Goal: Information Seeking & Learning: Learn about a topic

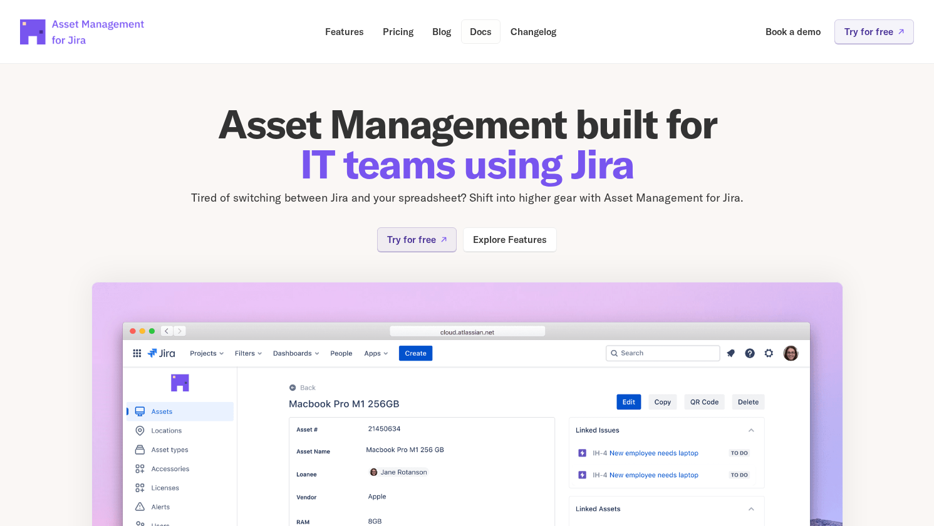
click at [480, 33] on p "Docs" at bounding box center [481, 31] width 22 height 9
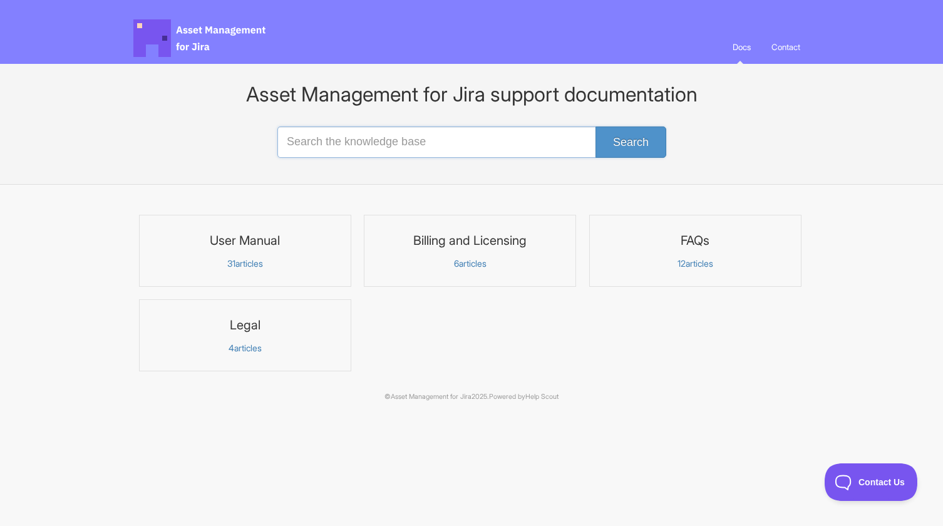
click at [305, 148] on input "Search the knowledge base" at bounding box center [471, 141] width 388 height 31
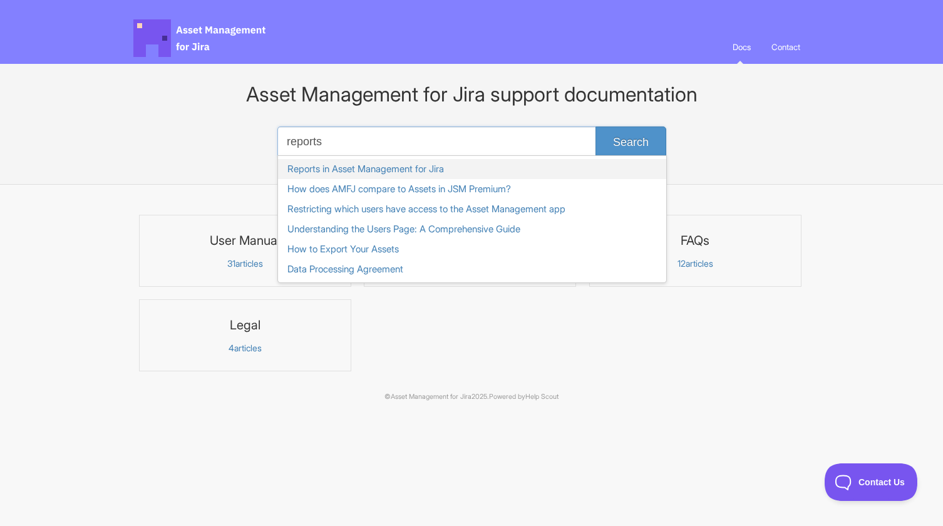
type input "reports"
click at [321, 168] on link "Reports in Asset Management for Jira" at bounding box center [472, 169] width 388 height 20
